Goal: Transaction & Acquisition: Purchase product/service

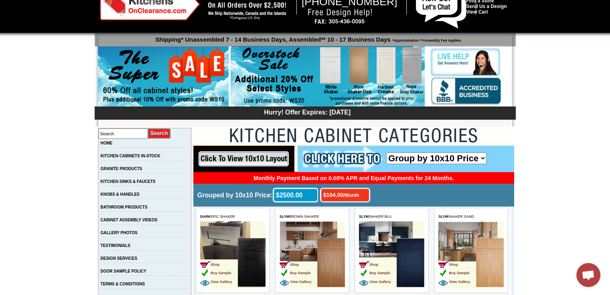
scroll to position [45, 0]
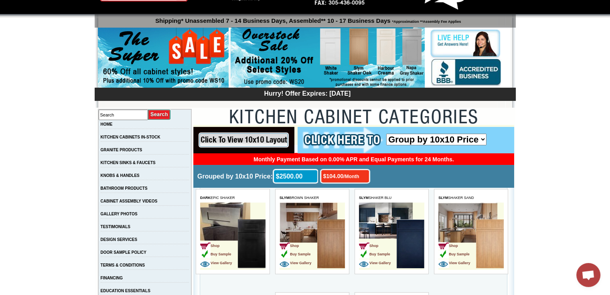
click at [160, 136] on link "KITCHEN CABINETS IN-STOCK" at bounding box center [131, 137] width 60 height 4
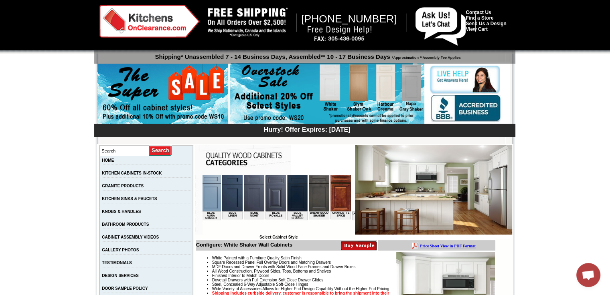
scroll to position [0, 224]
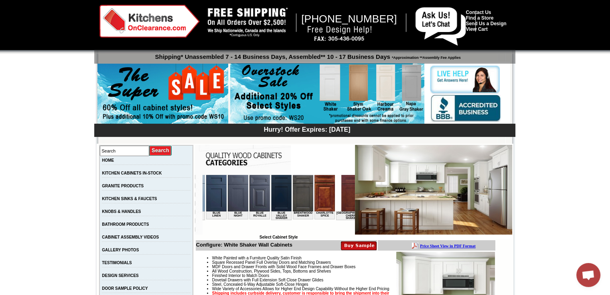
click at [346, 243] on img at bounding box center [359, 246] width 36 height 10
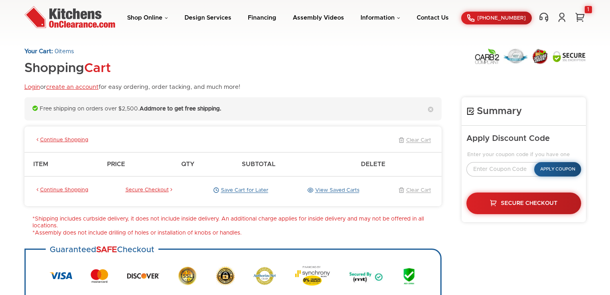
click at [344, 235] on li "*Assembly does not include drilling of holes or installation of knobs or handle…" at bounding box center [236, 233] width 409 height 7
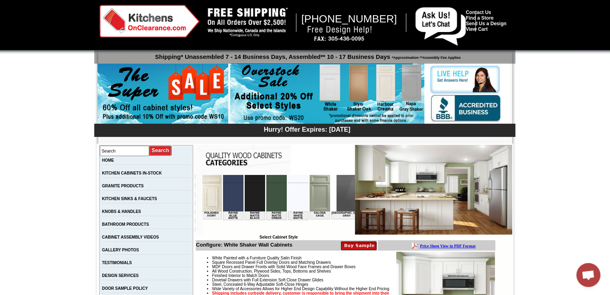
scroll to position [0, 1068]
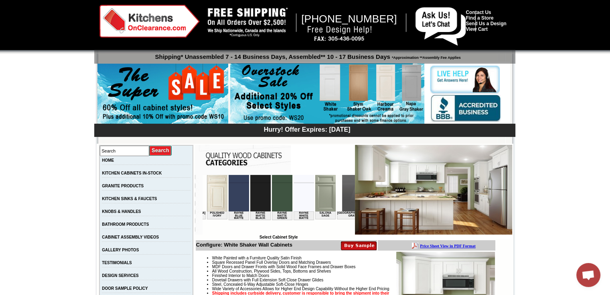
click at [342, 192] on img at bounding box center [352, 193] width 20 height 36
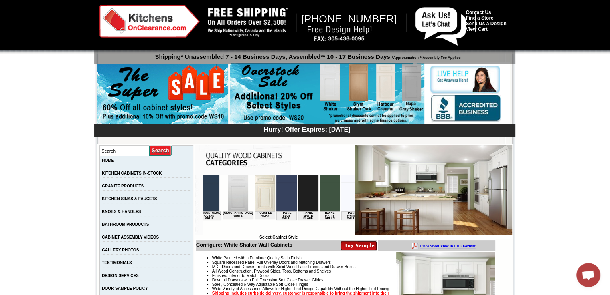
scroll to position [0, 1020]
click at [298, 194] on img at bounding box center [308, 193] width 20 height 36
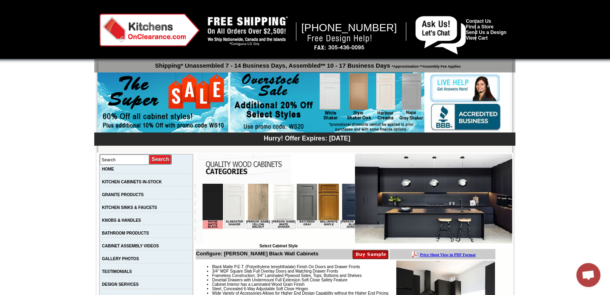
click at [255, 212] on img at bounding box center [257, 202] width 20 height 36
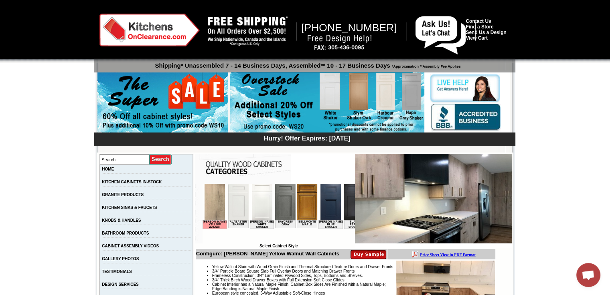
click at [202, 245] on td "Browser incompatible Select Cabinet Style" at bounding box center [278, 216] width 152 height 65
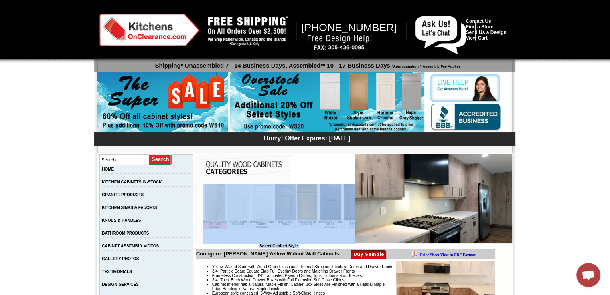
click at [202, 245] on td "Browser incompatible Select Cabinet Style" at bounding box center [278, 216] width 152 height 65
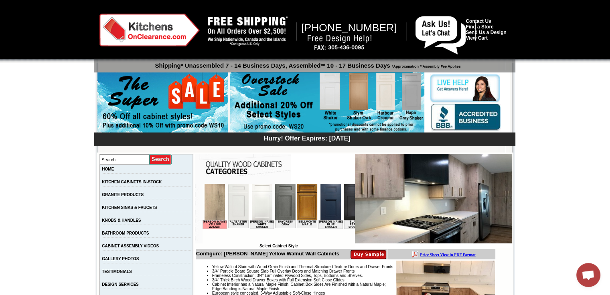
click at [316, 163] on td at bounding box center [275, 169] width 160 height 30
click at [211, 209] on img at bounding box center [214, 202] width 20 height 36
click at [276, 208] on img at bounding box center [285, 202] width 20 height 36
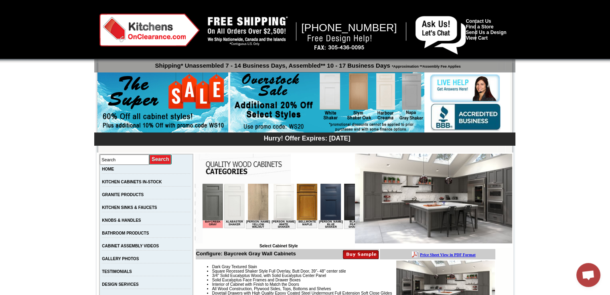
click at [236, 211] on img at bounding box center [234, 202] width 20 height 36
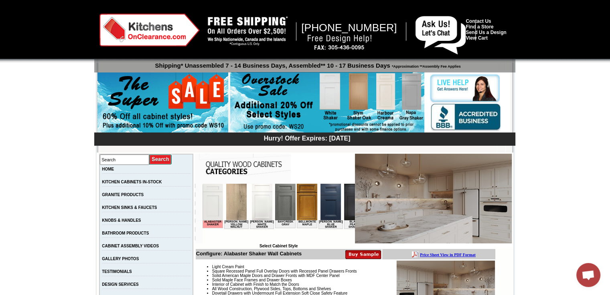
click at [235, 205] on img at bounding box center [236, 202] width 20 height 36
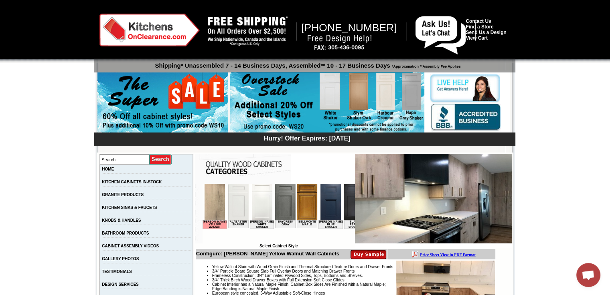
click at [320, 207] on img at bounding box center [330, 202] width 20 height 36
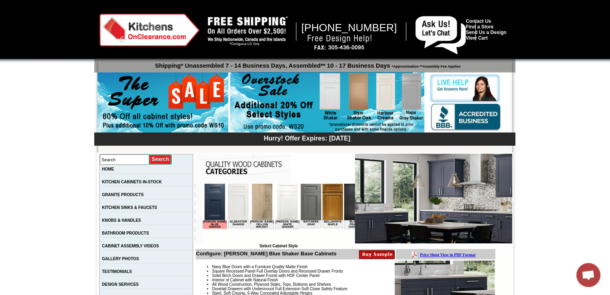
click at [344, 209] on img at bounding box center [354, 202] width 20 height 36
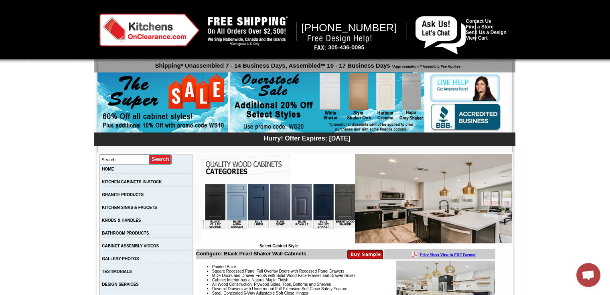
scroll to position [0, 166]
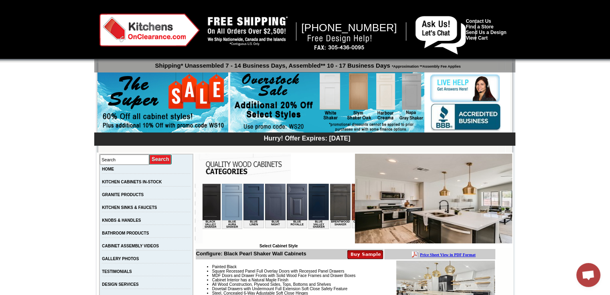
click at [329, 198] on img at bounding box center [339, 202] width 20 height 36
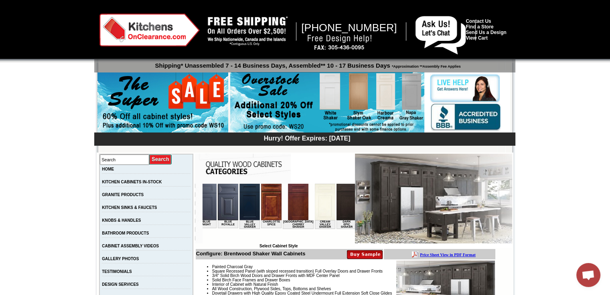
scroll to position [0, 257]
click at [262, 197] on img at bounding box center [270, 202] width 20 height 36
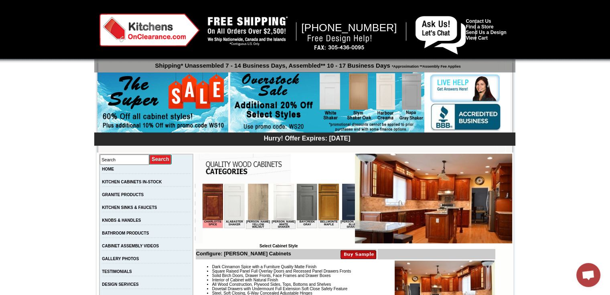
click at [319, 210] on img at bounding box center [328, 202] width 20 height 36
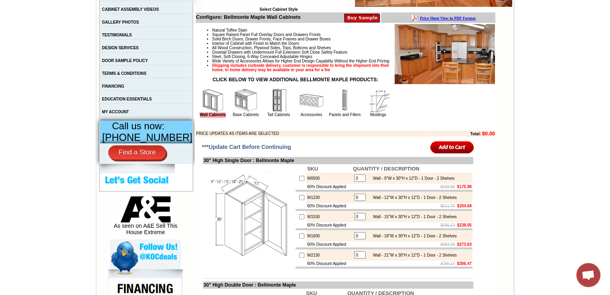
scroll to position [236, 0]
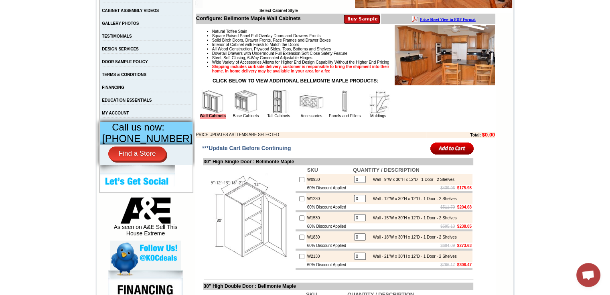
click at [258, 114] on img at bounding box center [246, 102] width 24 height 24
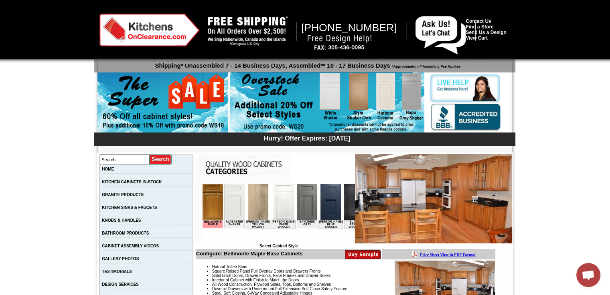
click at [252, 206] on img at bounding box center [257, 202] width 20 height 36
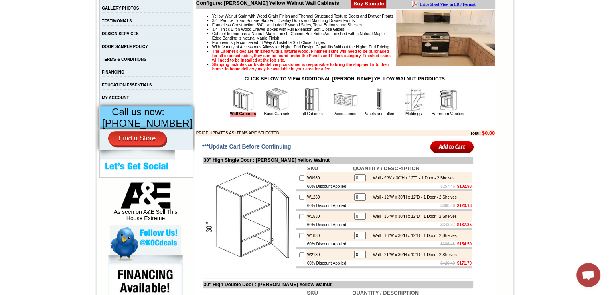
scroll to position [251, 0]
click at [265, 112] on img at bounding box center [277, 100] width 24 height 24
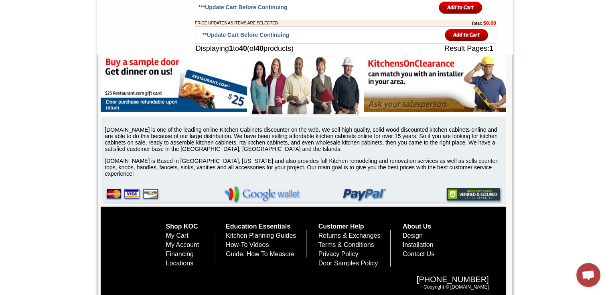
scroll to position [1610, 0]
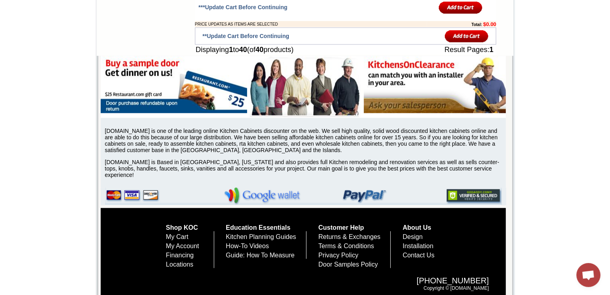
click at [468, 43] on input "image" at bounding box center [467, 36] width 44 height 13
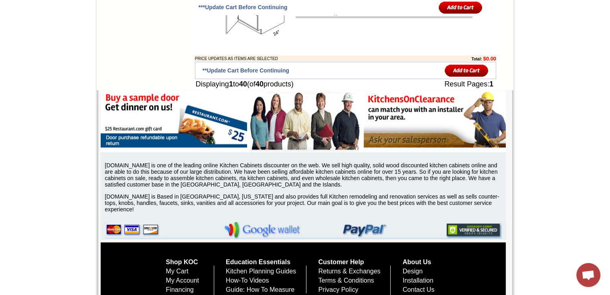
scroll to position [1575, 0]
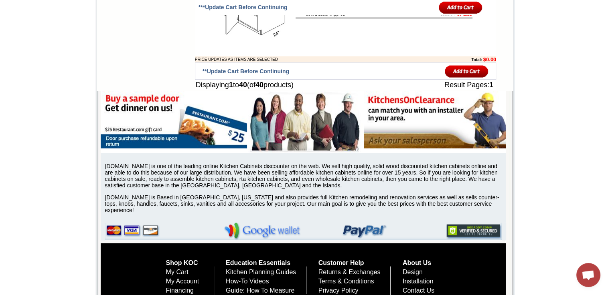
click at [239, 90] on td "Displaying 1 to 40 (of 40 products)" at bounding box center [293, 85] width 197 height 10
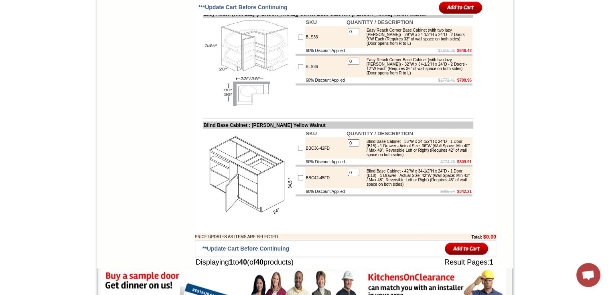
scroll to position [1400, 0]
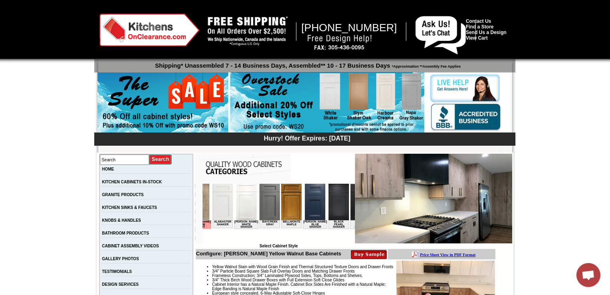
scroll to position [0, 16]
click at [267, 205] on img at bounding box center [269, 202] width 20 height 36
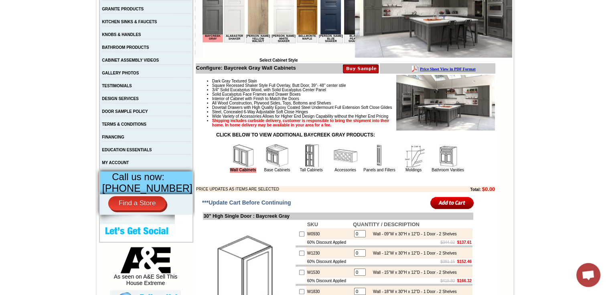
scroll to position [186, 0]
click at [339, 168] on img at bounding box center [345, 155] width 24 height 24
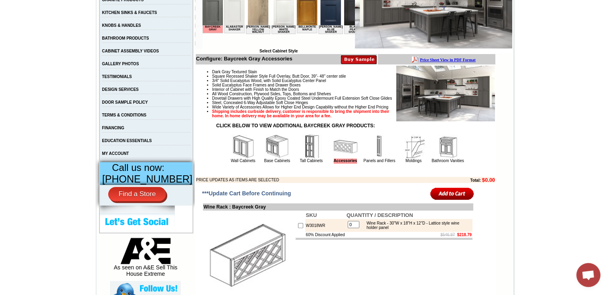
scroll to position [196, 0]
click at [269, 158] on img at bounding box center [277, 146] width 24 height 24
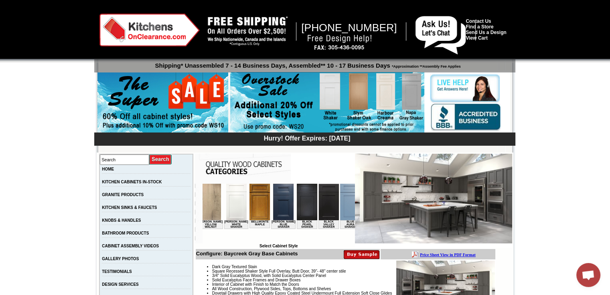
scroll to position [0, 48]
click at [295, 202] on img at bounding box center [305, 202] width 20 height 36
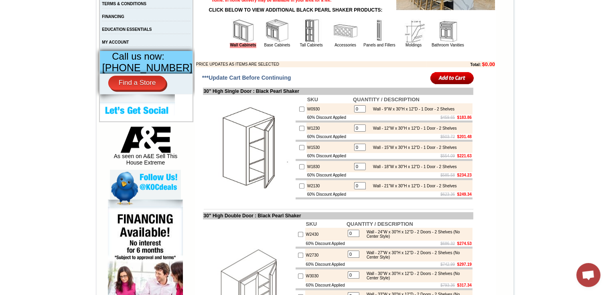
scroll to position [305, 0]
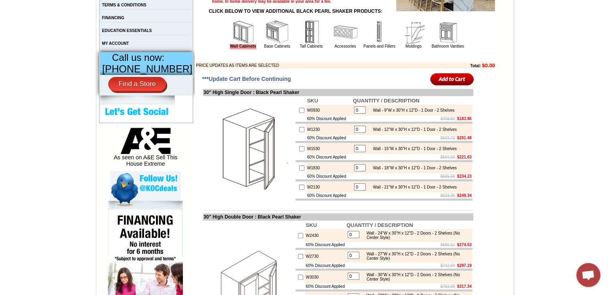
click at [265, 44] on img at bounding box center [277, 32] width 24 height 24
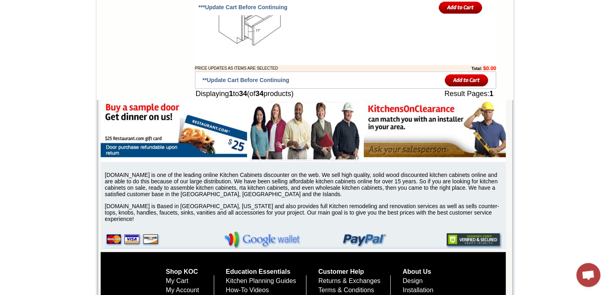
scroll to position [2013, 0]
click at [247, 97] on b "34" at bounding box center [243, 93] width 8 height 8
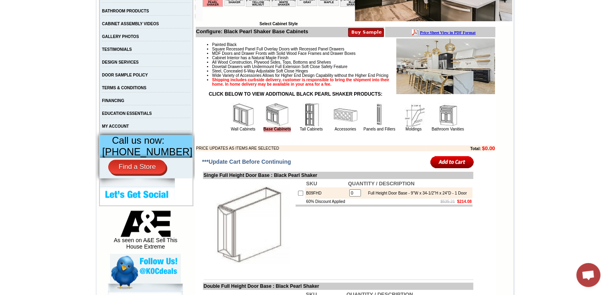
scroll to position [216, 0]
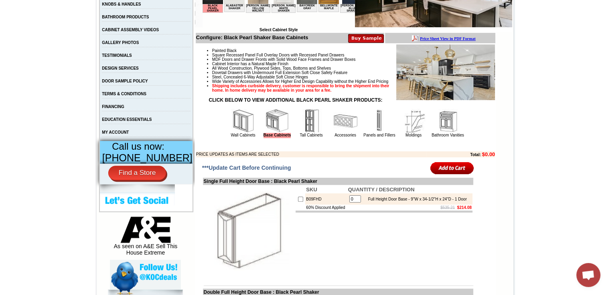
click at [305, 133] on img at bounding box center [311, 121] width 24 height 24
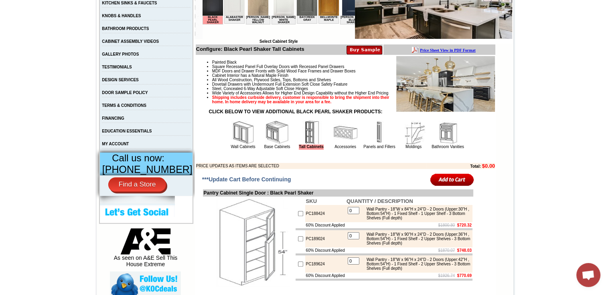
scroll to position [206, 0]
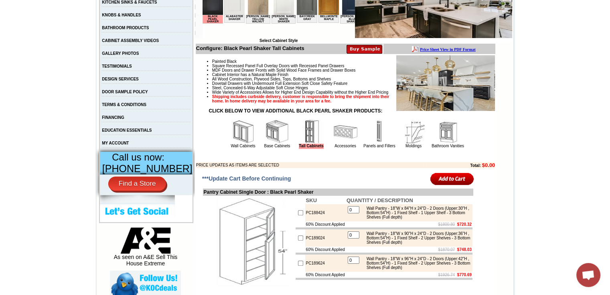
click at [411, 144] on img at bounding box center [413, 132] width 24 height 24
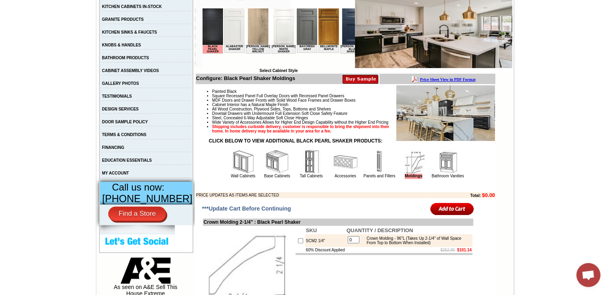
scroll to position [175, 0]
click at [270, 171] on img at bounding box center [277, 162] width 24 height 24
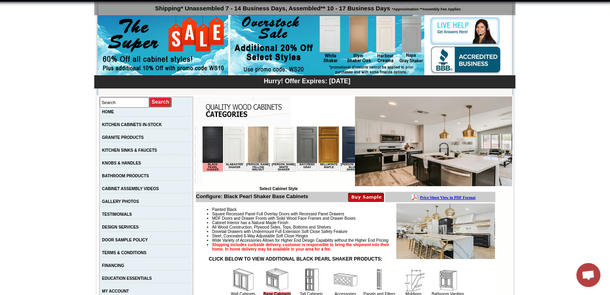
scroll to position [57, 0]
